Goal: Task Accomplishment & Management: Complete application form

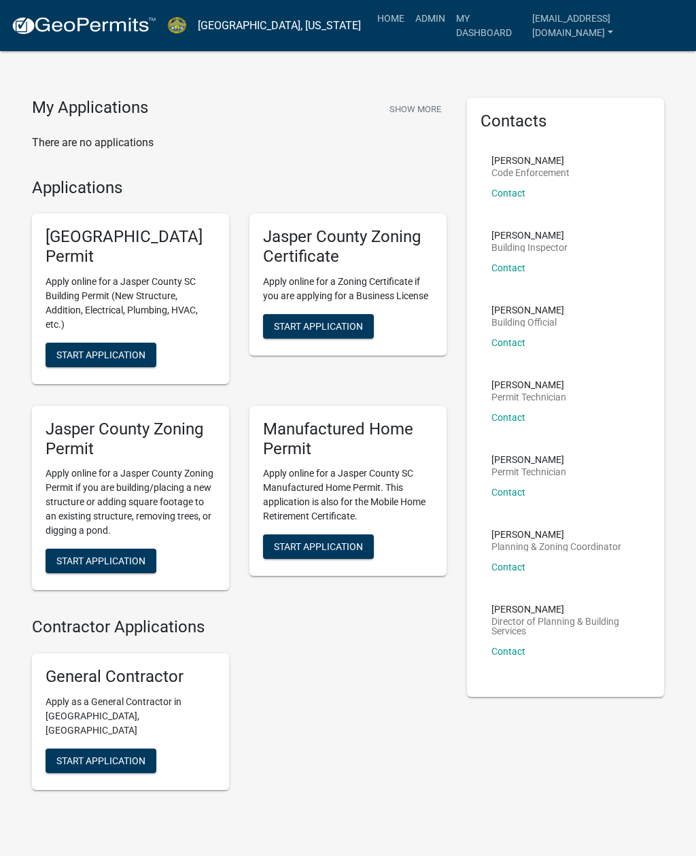
click at [421, 25] on link "Admin" at bounding box center [430, 18] width 41 height 26
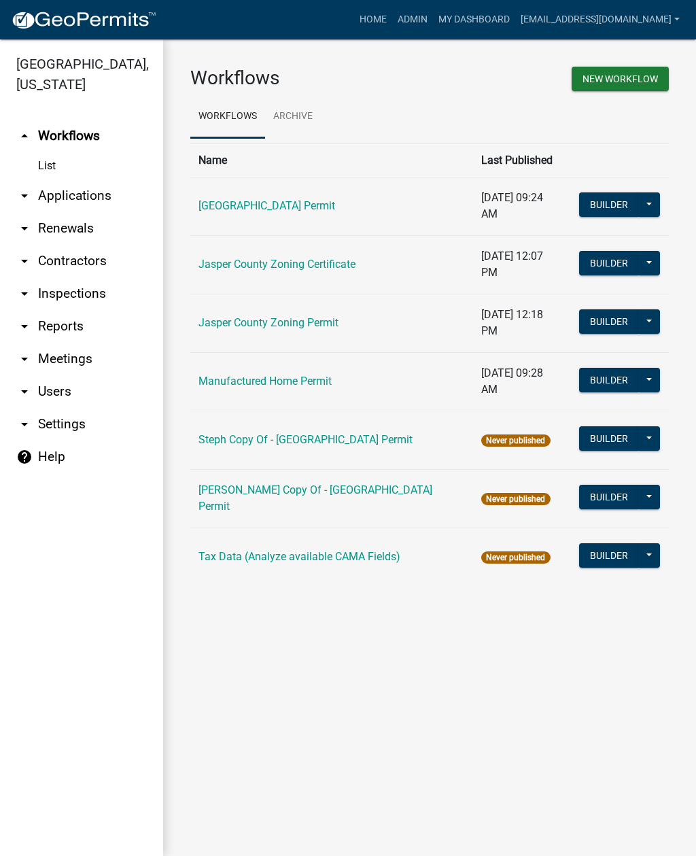
click at [88, 196] on link "arrow_drop_down Applications" at bounding box center [81, 195] width 163 height 33
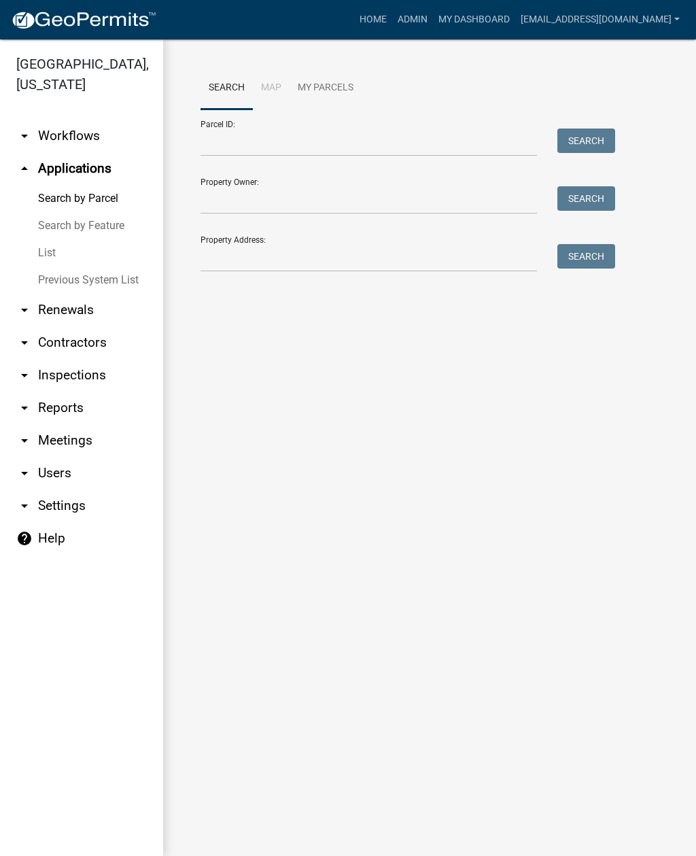
click at [60, 249] on link "List" at bounding box center [81, 252] width 163 height 27
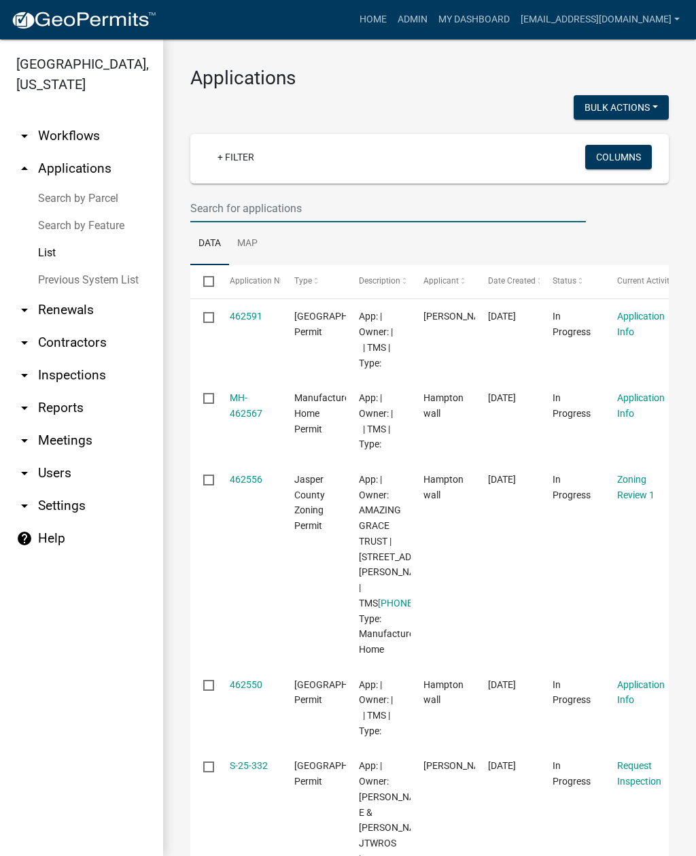
click at [387, 205] on input "text" at bounding box center [388, 208] width 396 height 28
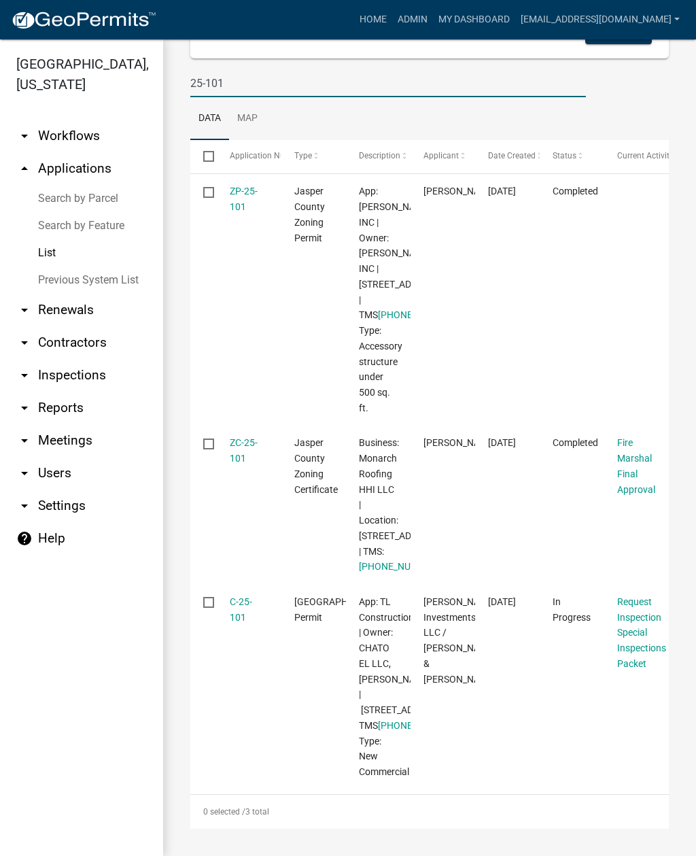
scroll to position [300, 0]
type input "25-101"
click at [241, 596] on link "C-25-101" at bounding box center [241, 609] width 22 height 27
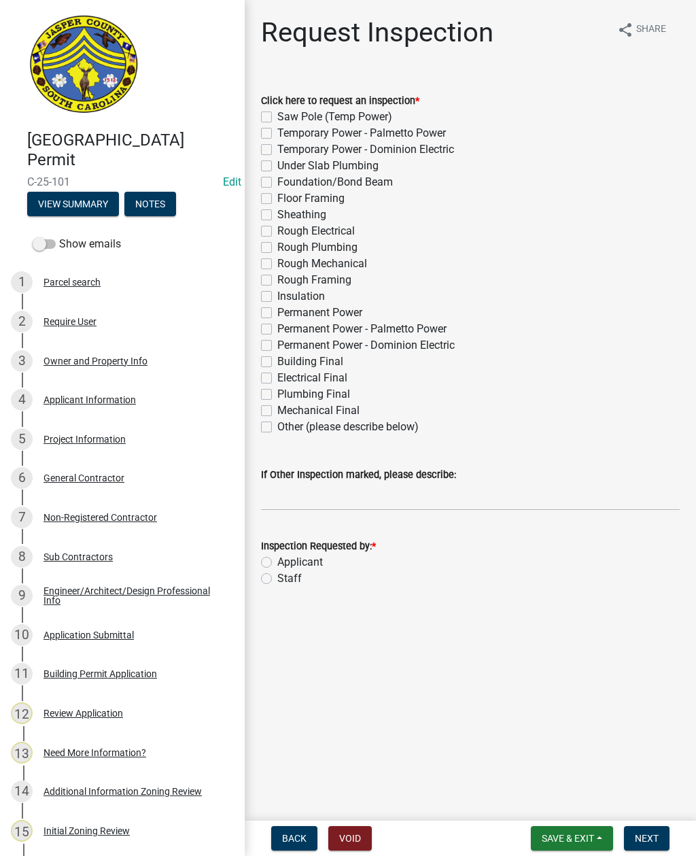
click at [277, 298] on label "Insulation" at bounding box center [301, 296] width 48 height 16
click at [277, 297] on input "Insulation" at bounding box center [281, 292] width 9 height 9
checkbox input "true"
checkbox input "false"
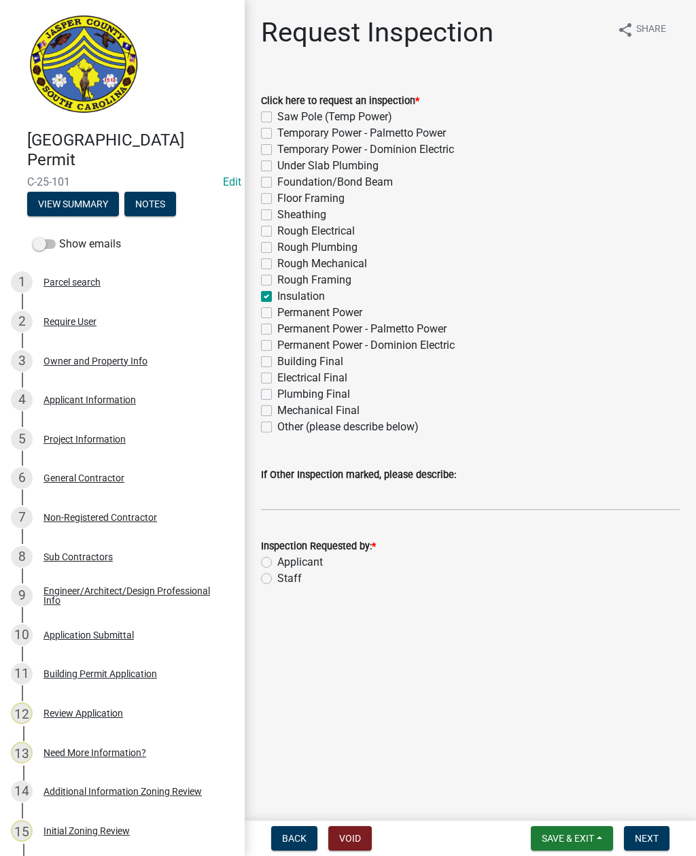
checkbox input "false"
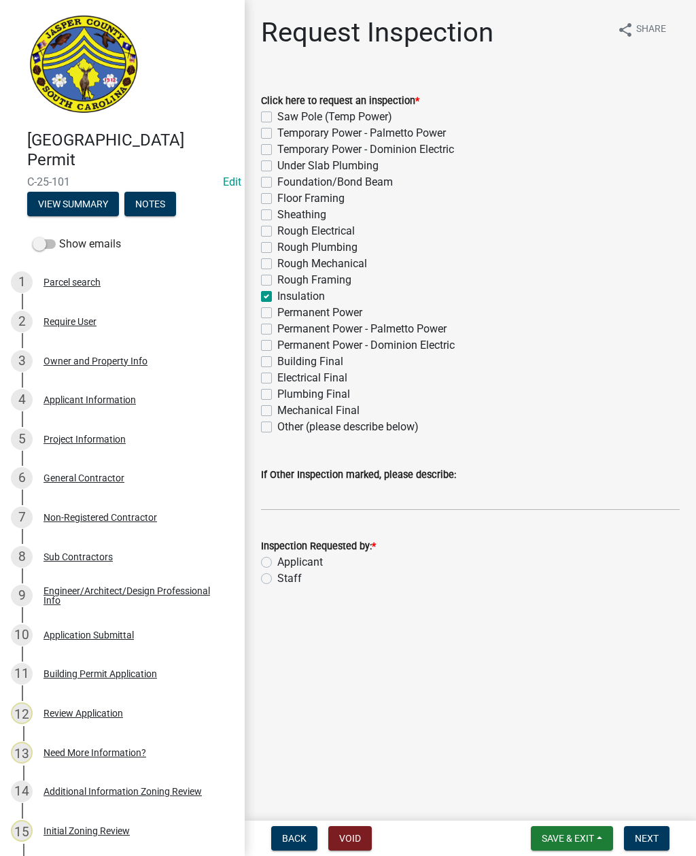
checkbox input "false"
checkbox input "true"
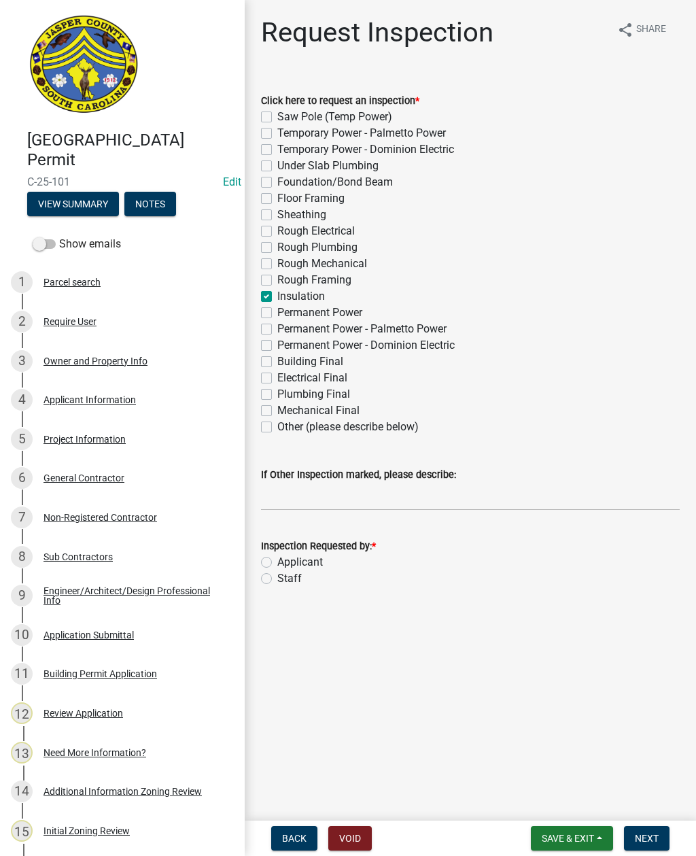
checkbox input "false"
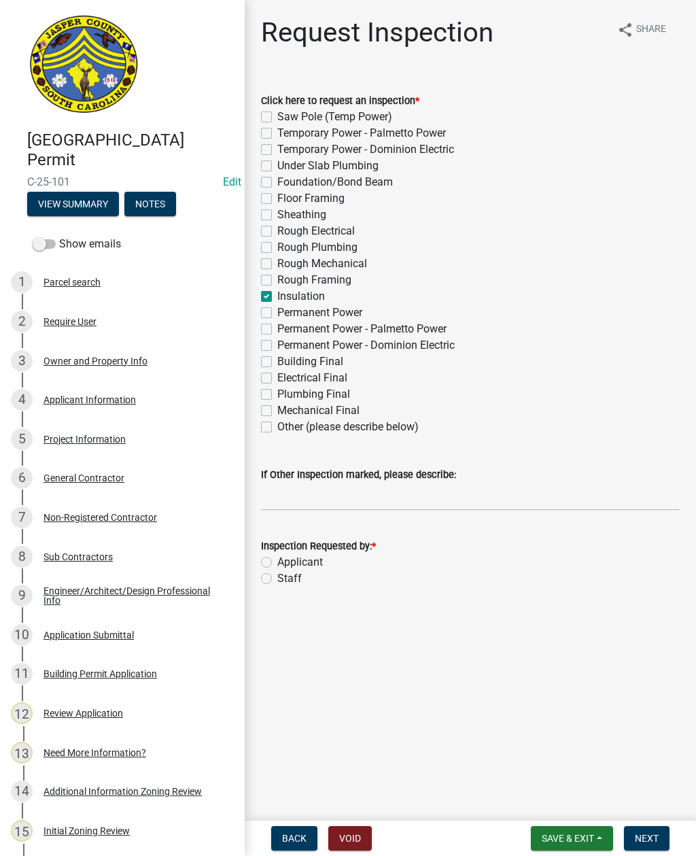
checkbox input "false"
click at [277, 574] on label "Staff" at bounding box center [289, 578] width 24 height 16
click at [277, 574] on input "Staff" at bounding box center [281, 574] width 9 height 9
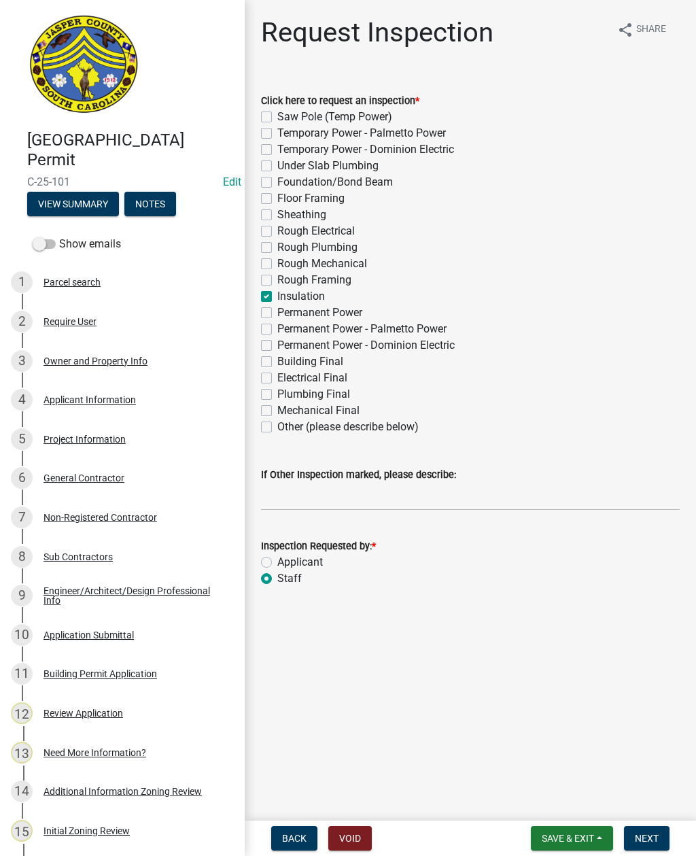
radio input "true"
click at [347, 499] on input "If Other Inspection marked, please describe:" at bounding box center [470, 497] width 419 height 28
type input "Do not add to schedule"
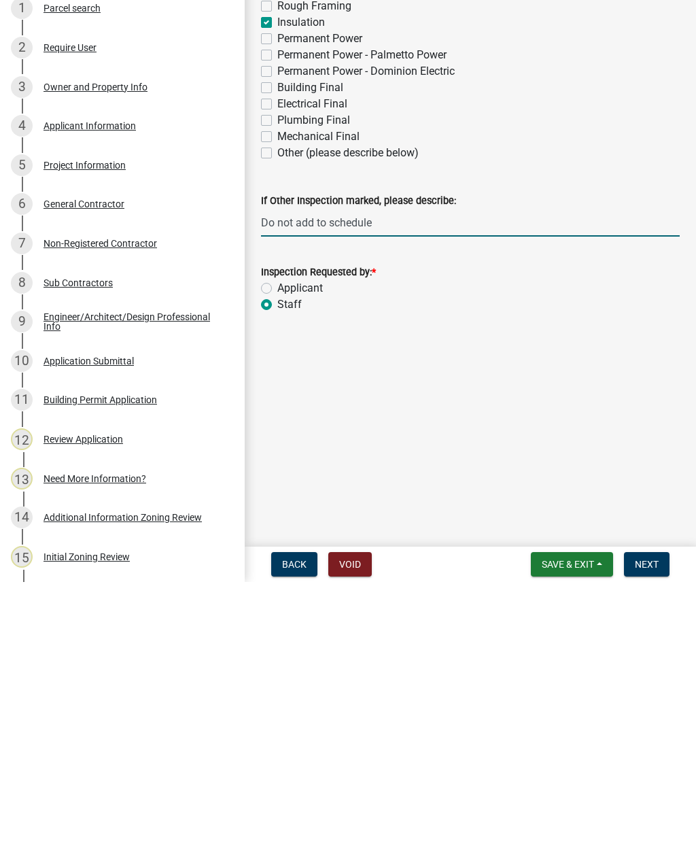
click at [654, 833] on span "Next" at bounding box center [647, 838] width 24 height 11
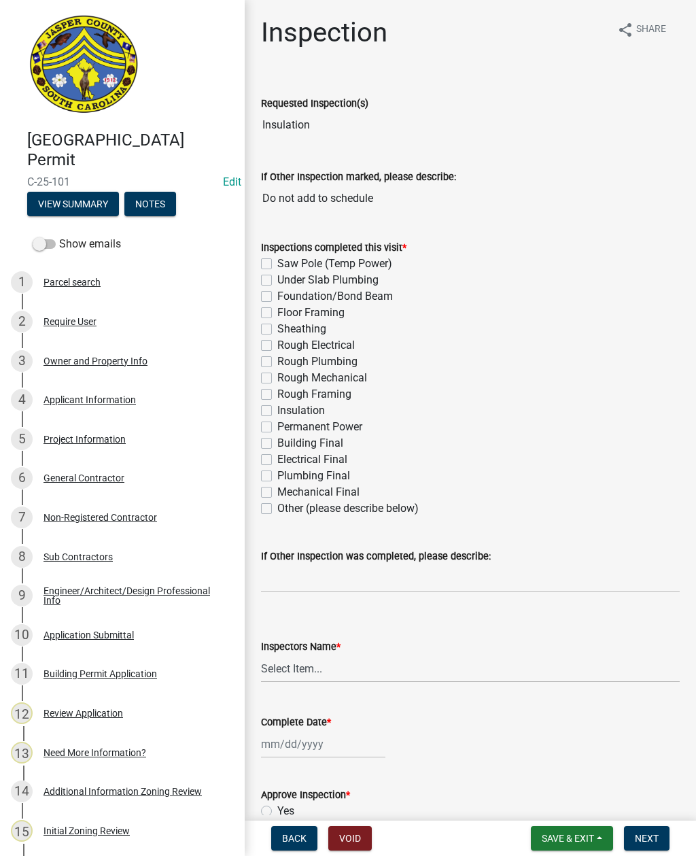
click at [277, 413] on label "Insulation" at bounding box center [301, 410] width 48 height 16
click at [277, 411] on input "Insulation" at bounding box center [281, 406] width 9 height 9
checkbox input "true"
checkbox input "false"
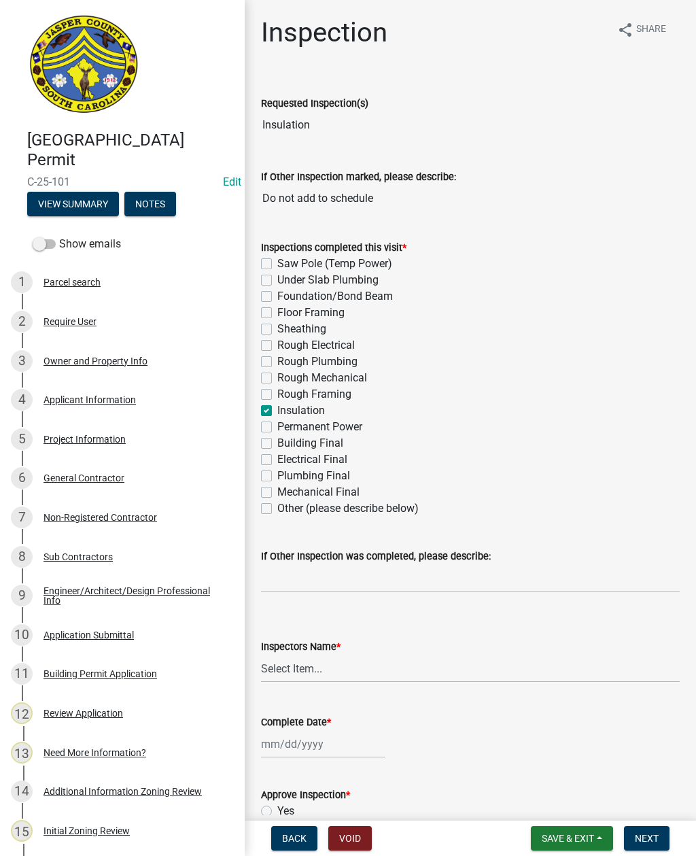
checkbox input "false"
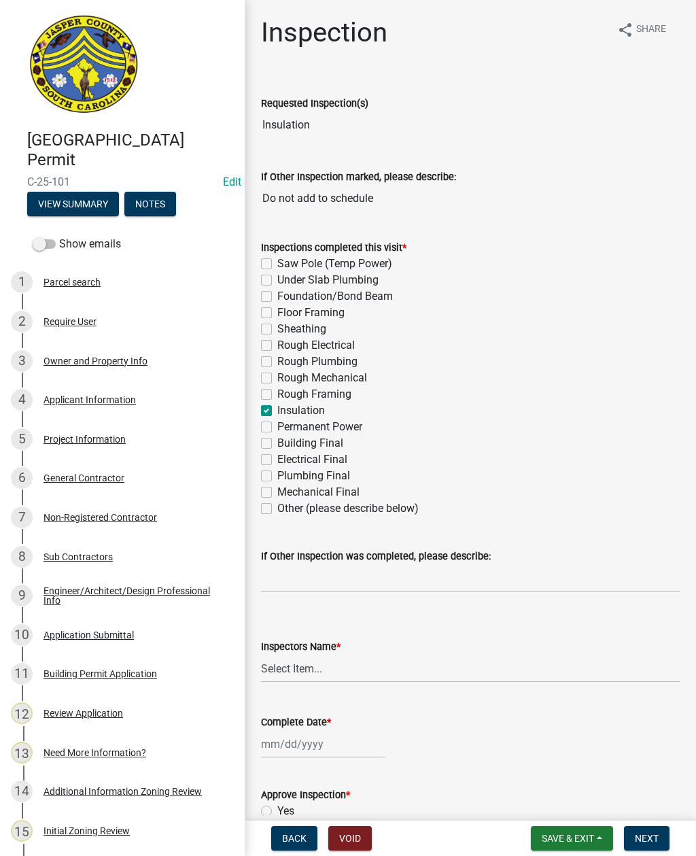
checkbox input "false"
checkbox input "true"
checkbox input "false"
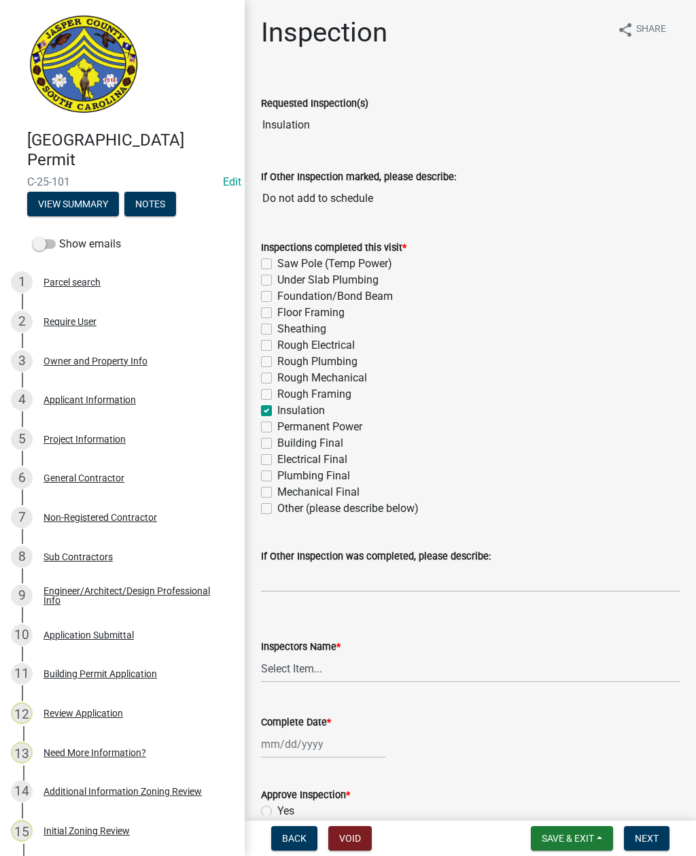
checkbox input "false"
click at [330, 671] on select "Select Item... [EMAIL_ADDRESS][DOMAIN_NAME] ([PERSON_NAME] ) rcampbell ([PERSON…" at bounding box center [470, 669] width 419 height 28
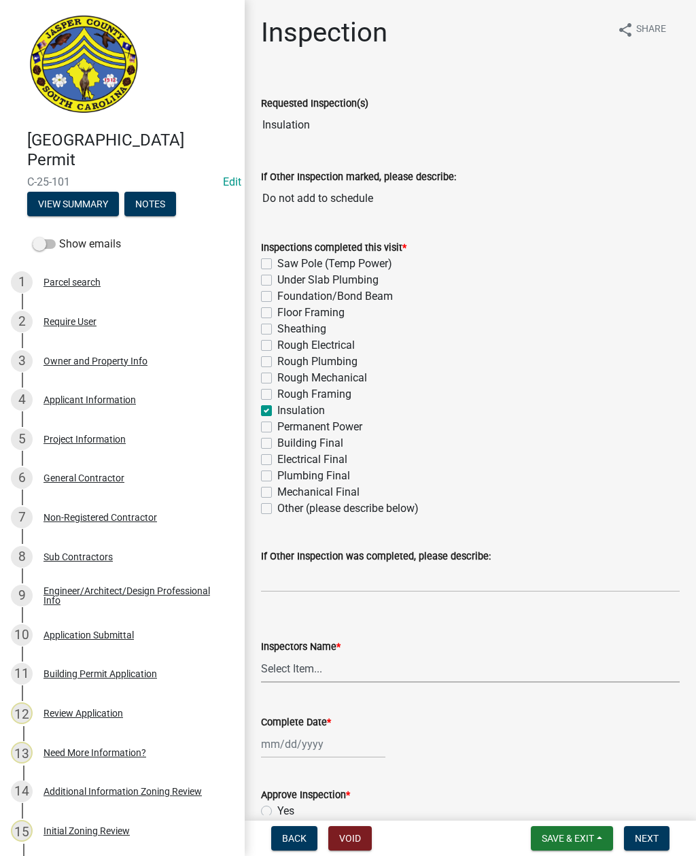
select select "2d9ba1e5-2fdd-4b15-98d0-073dcbeb5880"
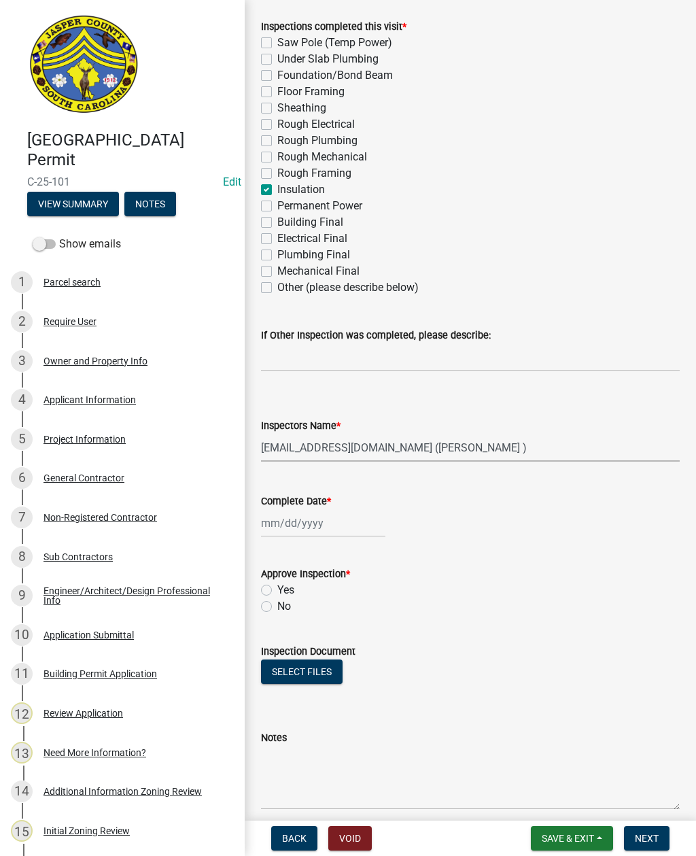
scroll to position [224, 0]
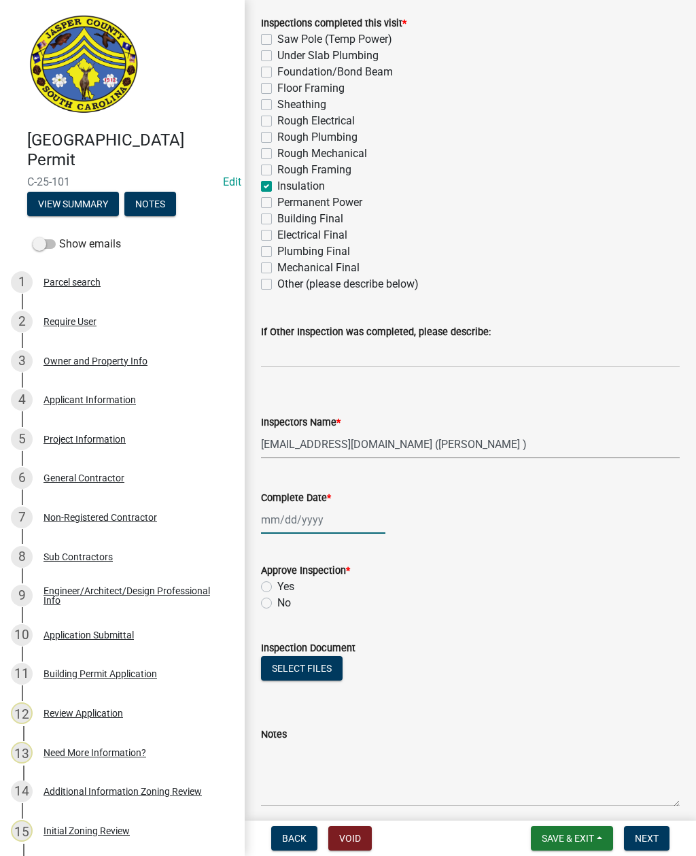
click at [313, 518] on div at bounding box center [323, 520] width 124 height 28
select select "8"
select select "2025"
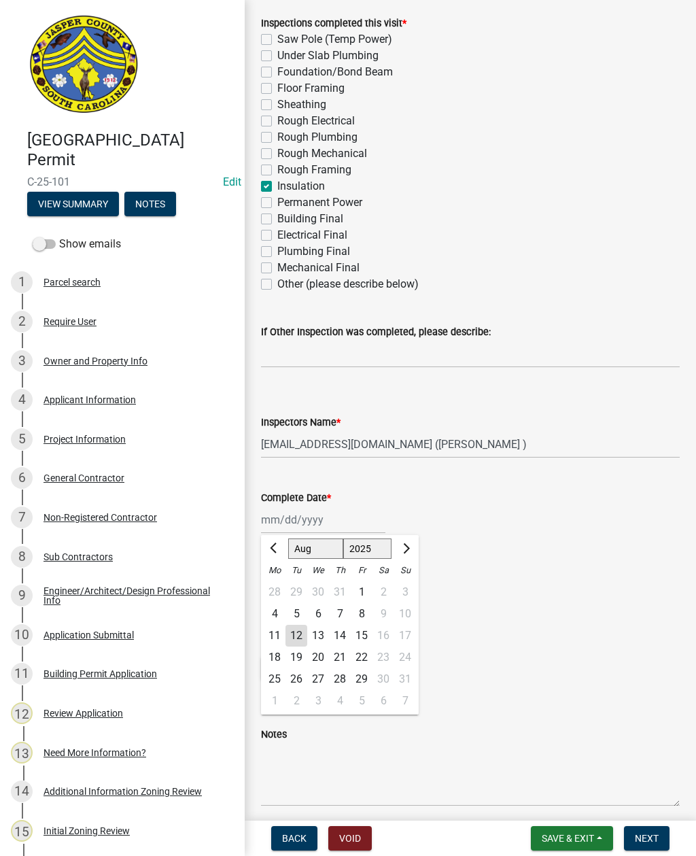
click at [295, 635] on div "12" at bounding box center [296, 636] width 22 height 22
type input "[DATE]"
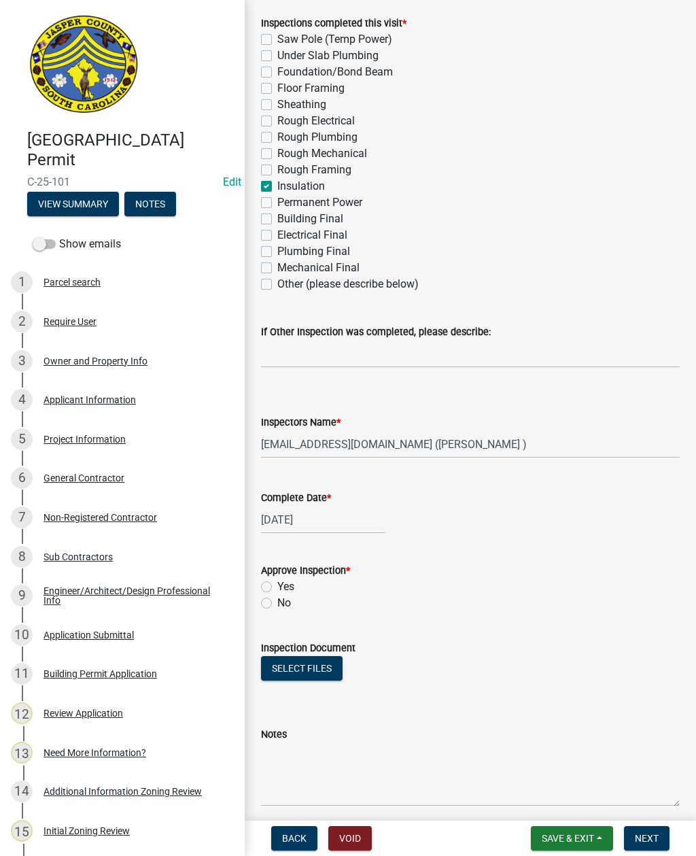
click at [277, 582] on label "Yes" at bounding box center [285, 586] width 17 height 16
click at [277, 582] on input "Yes" at bounding box center [281, 582] width 9 height 9
radio input "true"
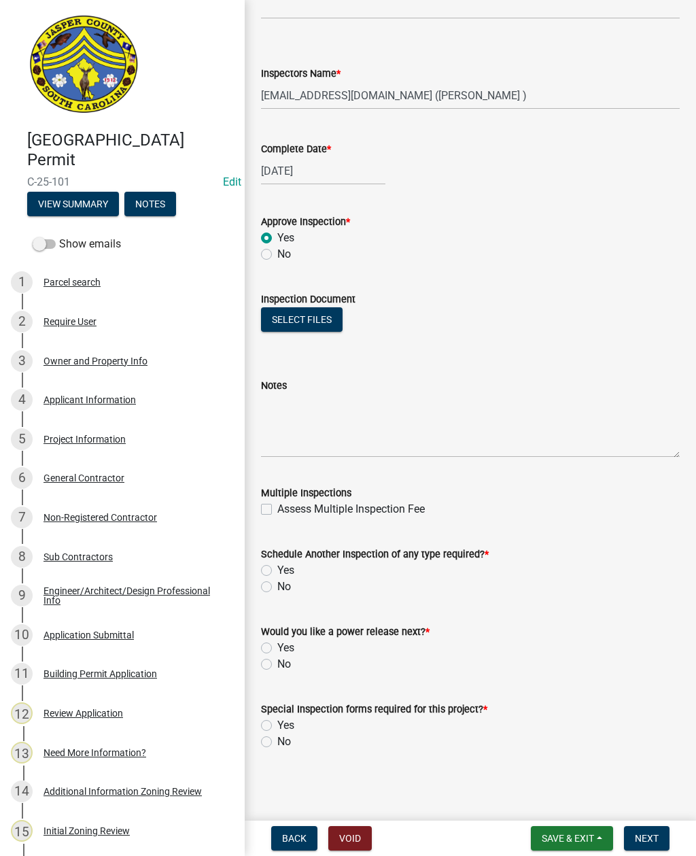
scroll to position [573, 0]
click at [277, 571] on label "Yes" at bounding box center [285, 570] width 17 height 16
click at [277, 571] on input "Yes" at bounding box center [281, 566] width 9 height 9
radio input "true"
click at [277, 659] on label "No" at bounding box center [284, 664] width 14 height 16
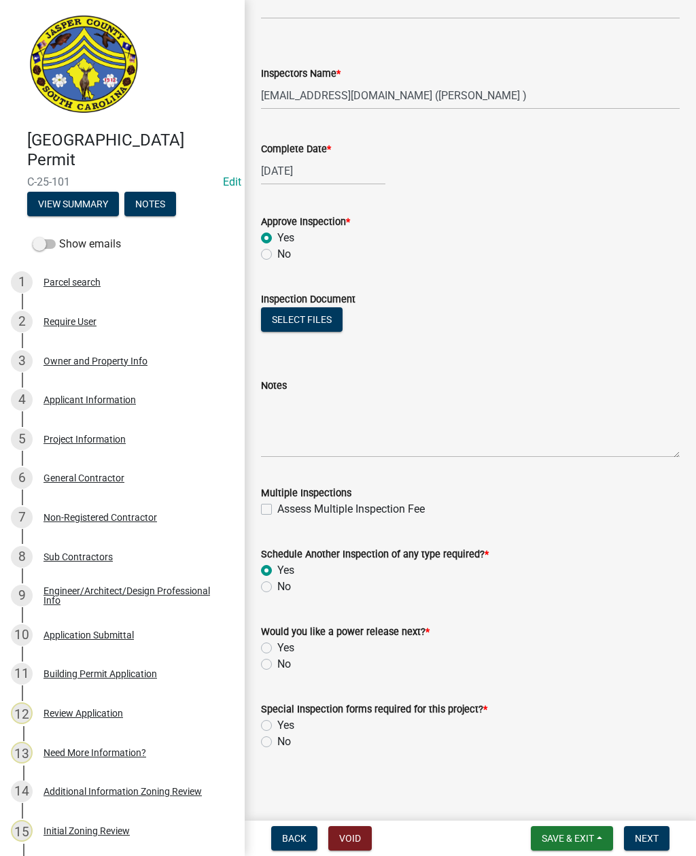
click at [277, 659] on input "No" at bounding box center [281, 660] width 9 height 9
radio input "true"
click at [277, 739] on label "No" at bounding box center [284, 741] width 14 height 16
click at [277, 739] on input "No" at bounding box center [281, 737] width 9 height 9
radio input "true"
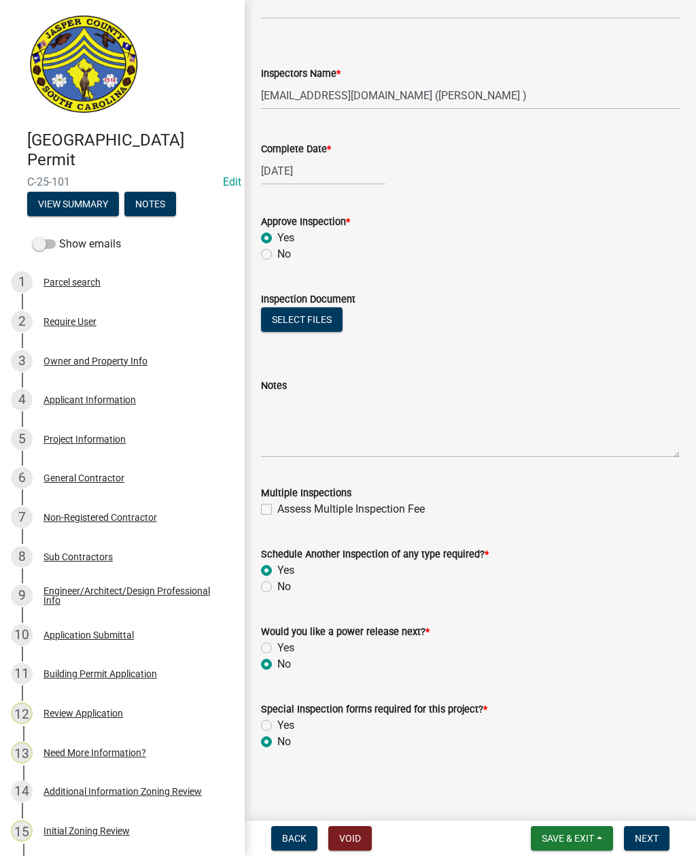
click at [311, 317] on button "Select files" at bounding box center [302, 319] width 82 height 24
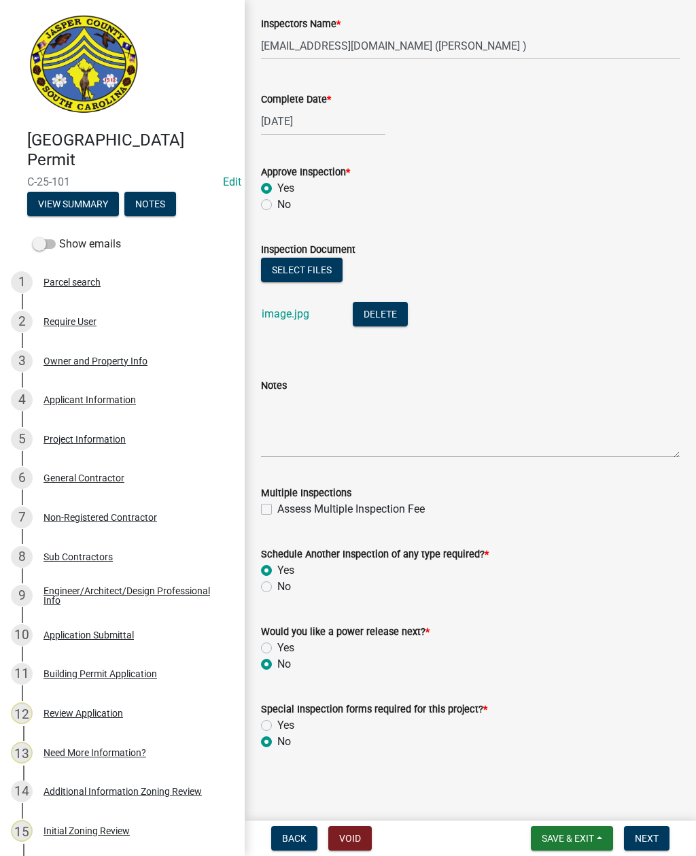
scroll to position [623, 0]
click at [652, 833] on span "Next" at bounding box center [647, 838] width 24 height 11
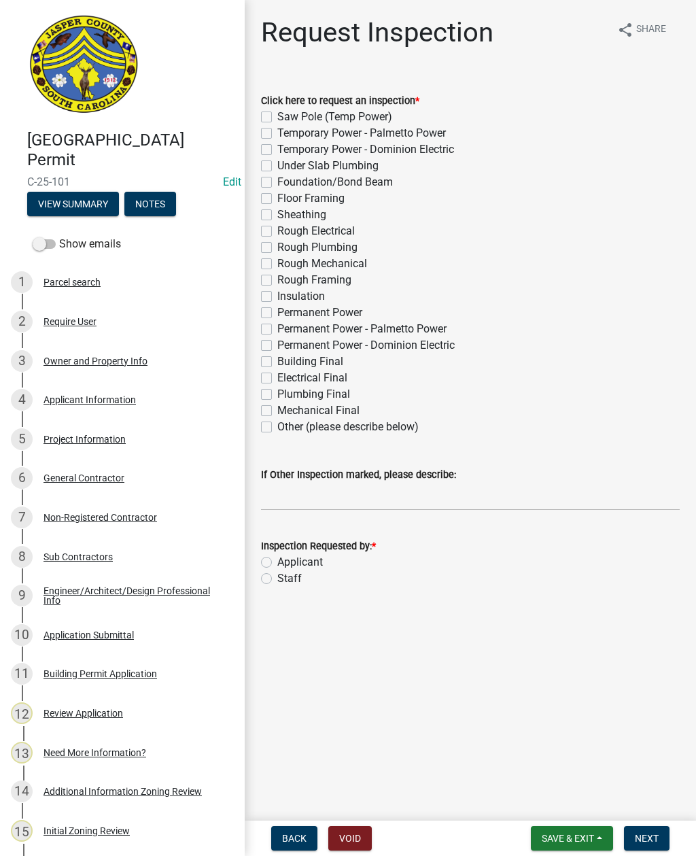
click at [579, 833] on span "Save & Exit" at bounding box center [568, 838] width 52 height 11
click at [568, 804] on button "Save & Exit" at bounding box center [558, 802] width 109 height 33
